Goal: Information Seeking & Learning: Learn about a topic

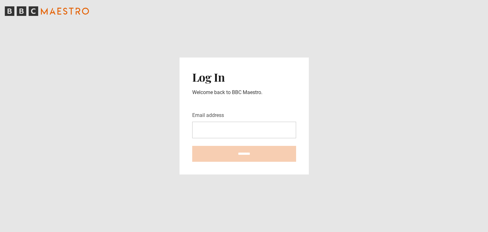
type input "**********"
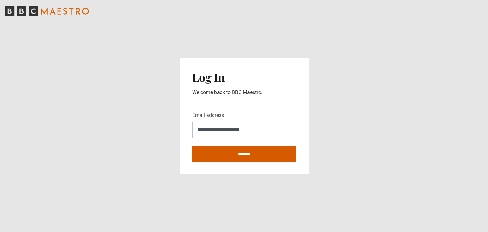
click at [254, 151] on input "********" at bounding box center [244, 154] width 104 height 16
type input "**********"
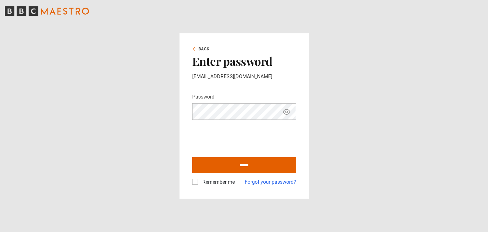
click at [200, 183] on label "Remember me" at bounding box center [217, 182] width 35 height 8
click at [229, 168] on input "******" at bounding box center [244, 165] width 104 height 16
type input "**********"
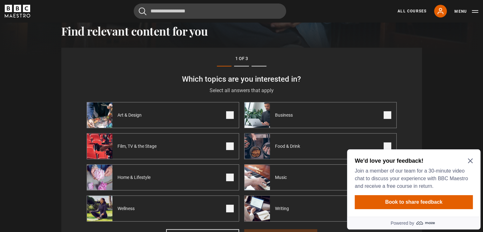
click at [469, 160] on icon "Close Maze Prompt" at bounding box center [470, 160] width 5 height 5
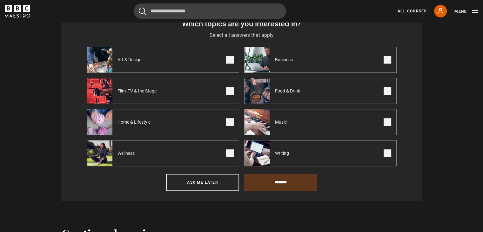
scroll to position [276, 0]
click at [386, 153] on span at bounding box center [388, 154] width 8 height 8
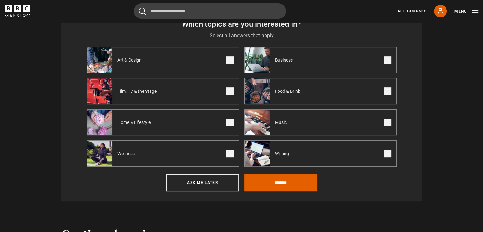
click at [387, 120] on span at bounding box center [388, 123] width 8 height 8
click at [387, 92] on span at bounding box center [388, 91] width 8 height 8
click at [388, 57] on span at bounding box center [388, 60] width 8 height 8
click at [230, 56] on span at bounding box center [230, 60] width 8 height 8
click at [228, 90] on span at bounding box center [230, 91] width 8 height 8
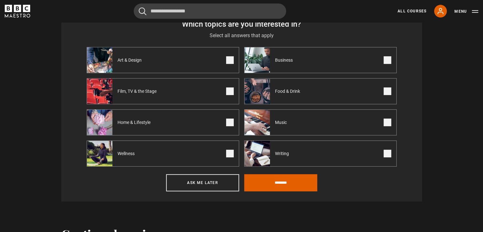
click at [231, 118] on label "Home & Lifestyle" at bounding box center [163, 122] width 153 height 26
click at [229, 152] on span at bounding box center [230, 154] width 8 height 8
click at [283, 184] on input "********" at bounding box center [280, 182] width 73 height 17
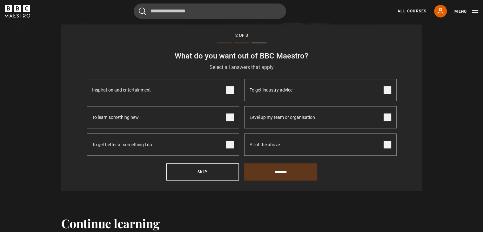
scroll to position [221, 0]
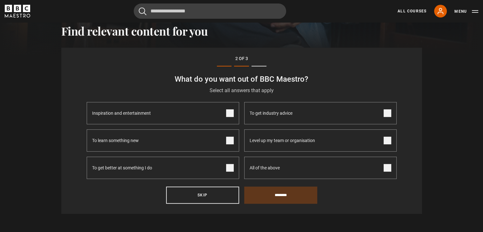
click at [230, 112] on span at bounding box center [230, 113] width 8 height 8
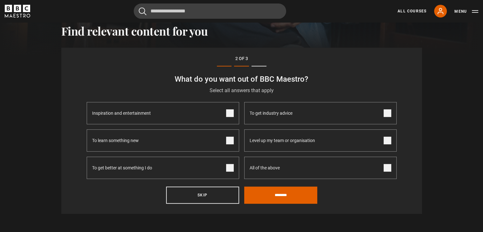
click at [230, 141] on span at bounding box center [230, 141] width 8 height 8
click at [230, 170] on span at bounding box center [230, 168] width 8 height 8
click at [385, 112] on span at bounding box center [388, 113] width 8 height 8
click at [387, 137] on span at bounding box center [388, 141] width 8 height 8
click at [292, 193] on input "********" at bounding box center [280, 195] width 73 height 17
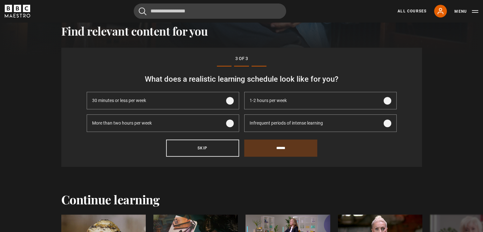
click at [388, 125] on span at bounding box center [388, 123] width 8 height 8
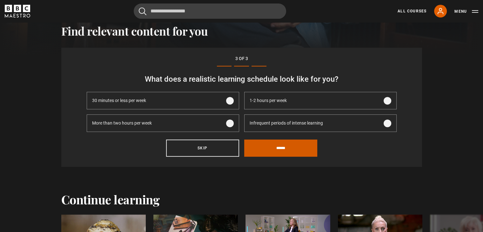
click at [298, 150] on input "******" at bounding box center [280, 148] width 73 height 17
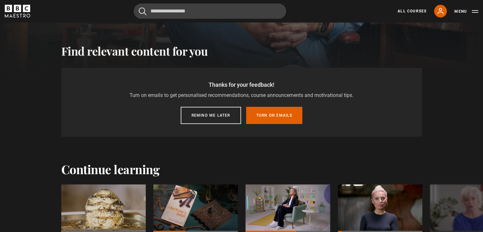
scroll to position [197, 0]
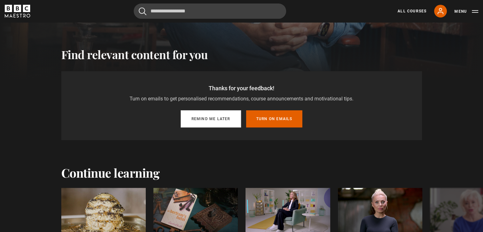
click at [224, 118] on button "Remind me later" at bounding box center [211, 118] width 60 height 17
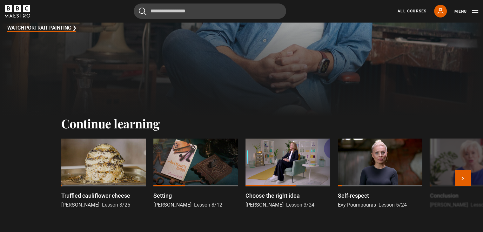
scroll to position [160, 0]
click at [462, 178] on button "Next" at bounding box center [463, 178] width 16 height 16
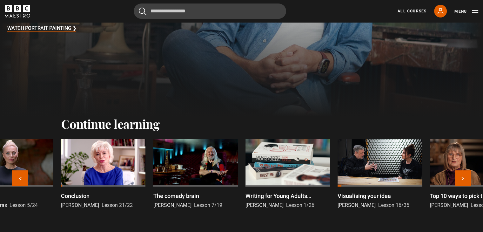
click at [283, 172] on div at bounding box center [288, 163] width 85 height 48
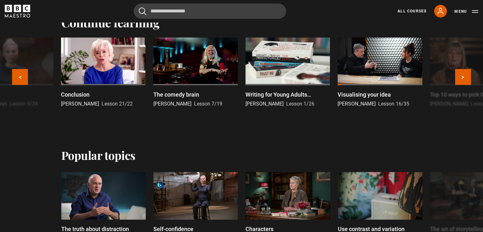
scroll to position [276, 0]
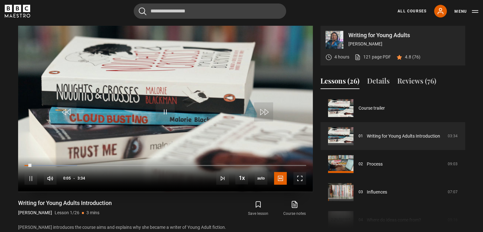
scroll to position [396, 0]
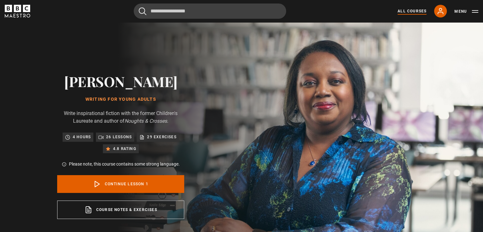
click at [409, 10] on link "All Courses" at bounding box center [412, 11] width 29 height 6
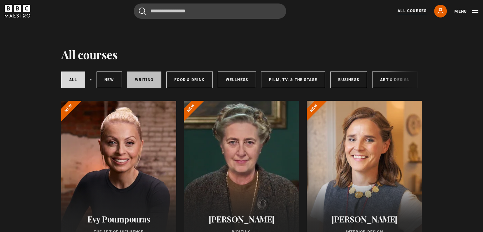
click at [143, 77] on link "Writing" at bounding box center [144, 80] width 34 height 17
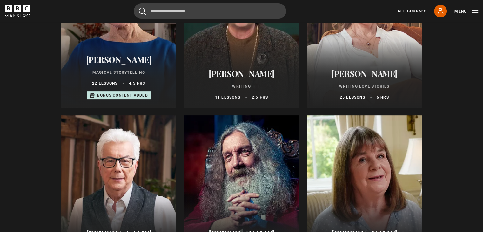
scroll to position [137, 0]
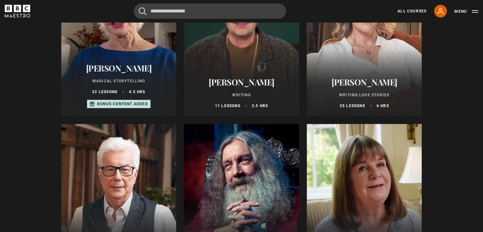
click at [114, 107] on p "Bonus content added" at bounding box center [122, 104] width 51 height 6
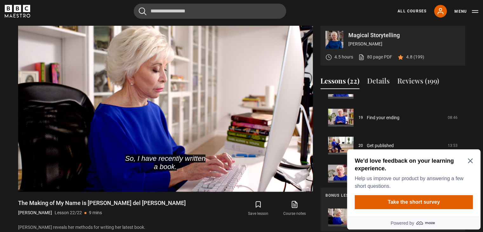
click at [473, 159] on icon "Close Maze Prompt" at bounding box center [470, 160] width 5 height 5
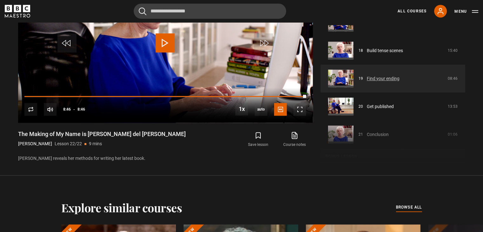
scroll to position [485, 0]
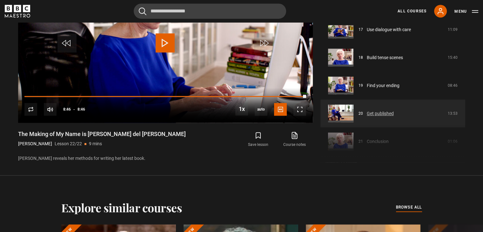
click at [367, 117] on link "Get published" at bounding box center [380, 113] width 27 height 7
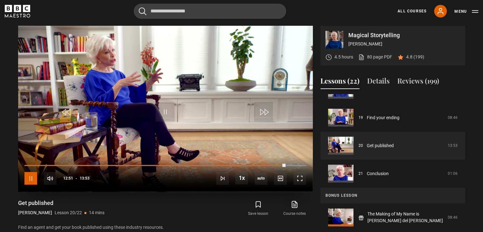
click at [31, 177] on span "Video Player" at bounding box center [30, 178] width 13 height 13
